Goal: Information Seeking & Learning: Learn about a topic

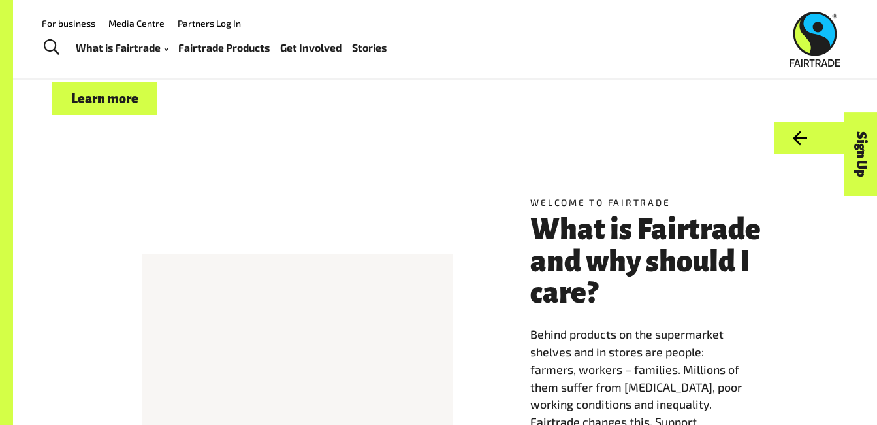
scroll to position [137, 0]
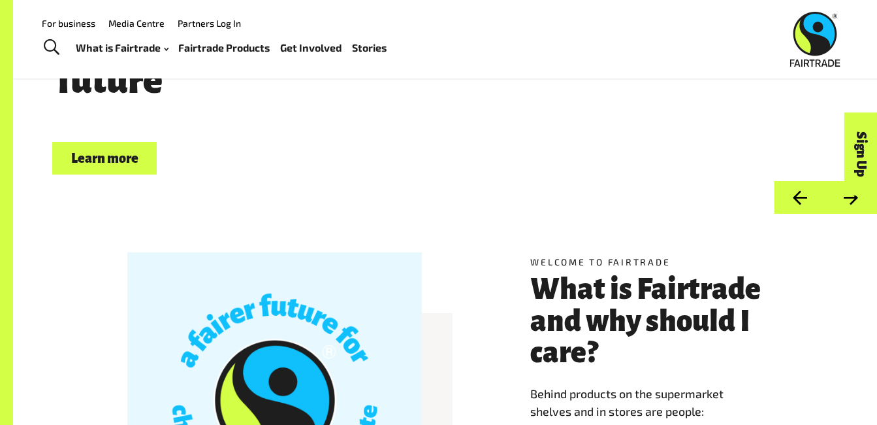
click at [231, 49] on link "Fairtrade Products" at bounding box center [223, 48] width 91 height 19
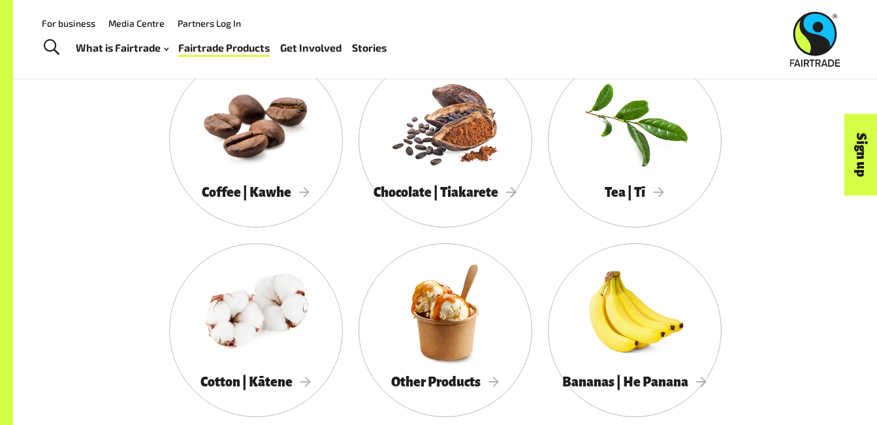
scroll to position [698, 0]
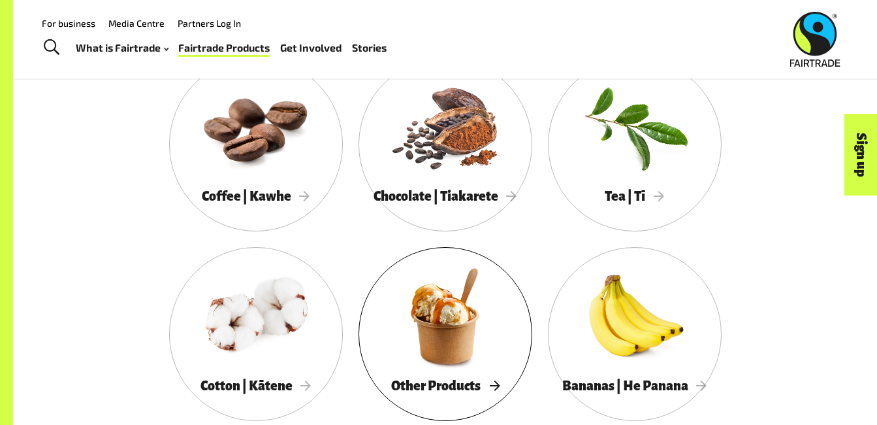
click at [515, 350] on div at bounding box center [446, 315] width 174 height 113
click at [50, 38] on link "Toggle Search" at bounding box center [51, 47] width 32 height 33
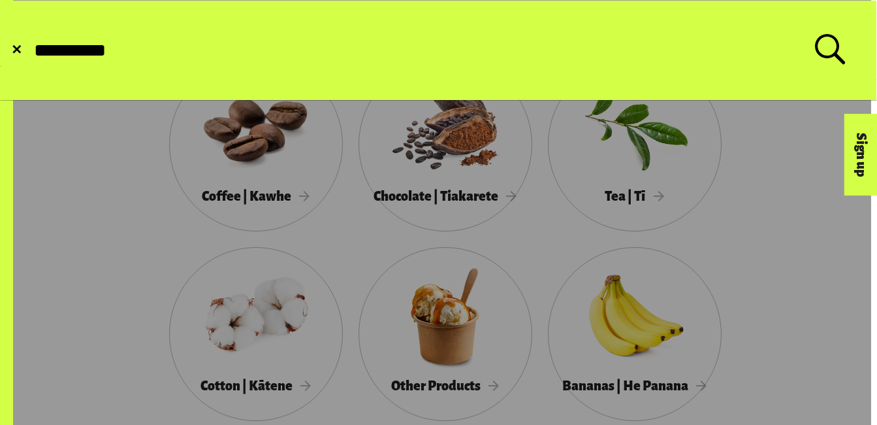
type input "**********"
click at [32, 50] on button "Submit Search" at bounding box center [32, 50] width 1 height 1
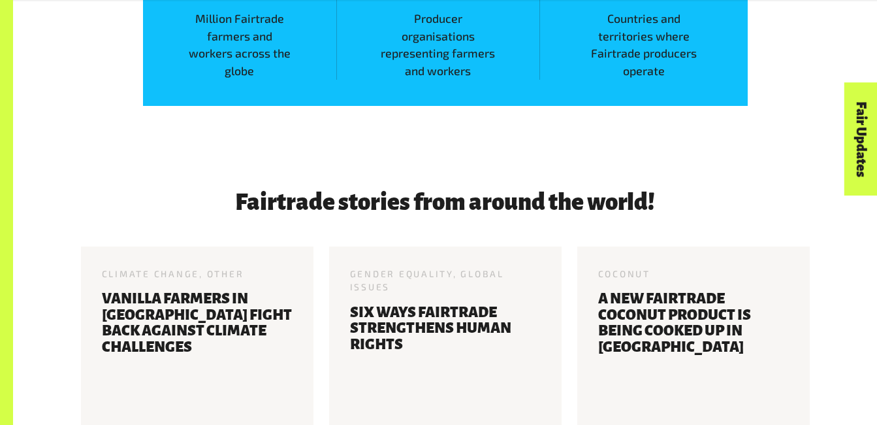
scroll to position [2005, 0]
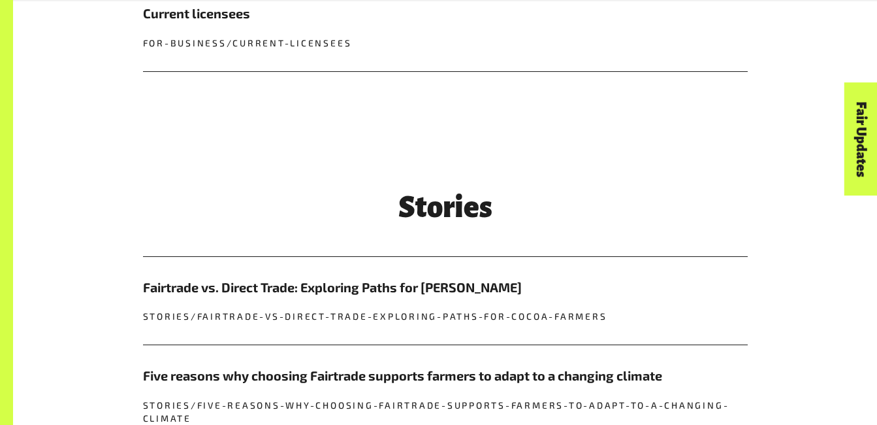
scroll to position [643, 0]
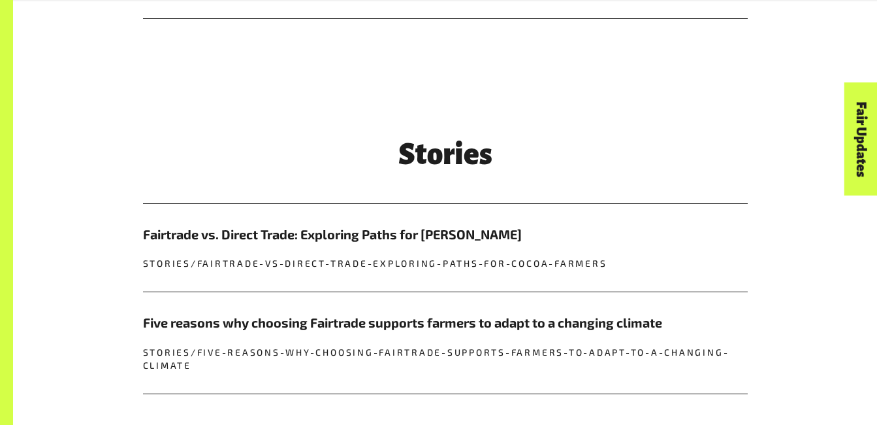
click at [869, 252] on form "Stories Fairtrade vs. Direct Trade: Exploring Paths for Cocoa Farmers stories/f…" at bounding box center [445, 268] width 864 height 291
